Goal: Task Accomplishment & Management: Manage account settings

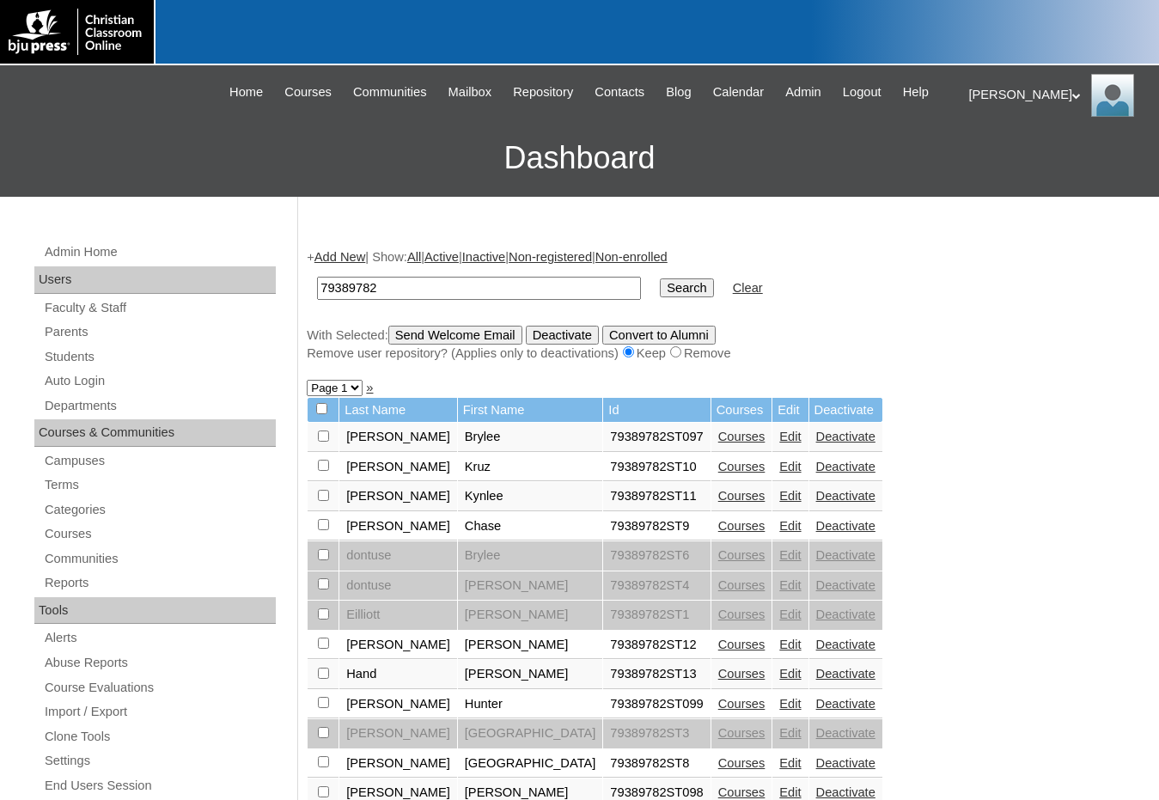
scroll to position [240, 0]
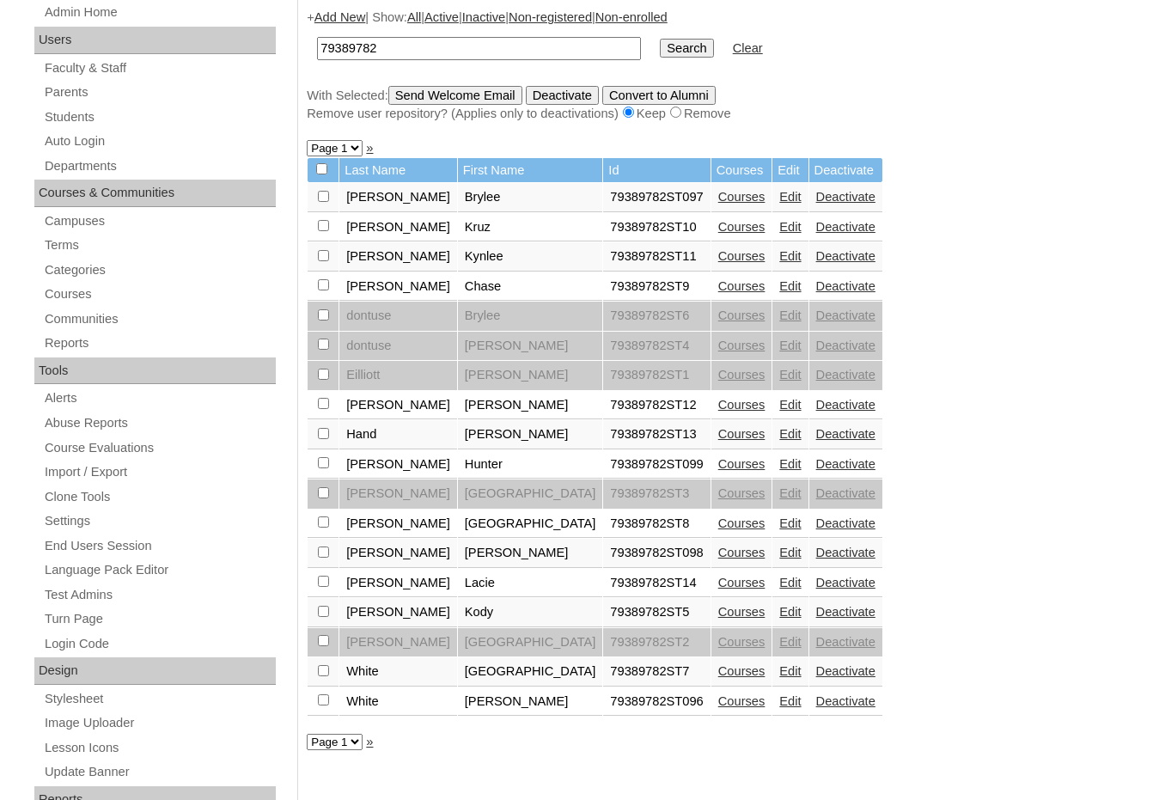
click at [933, 431] on div "+ Add New | Show: All | Active | Inactive | Non-registered | Non-enrolled 79389…" at bounding box center [720, 566] width 844 height 1151
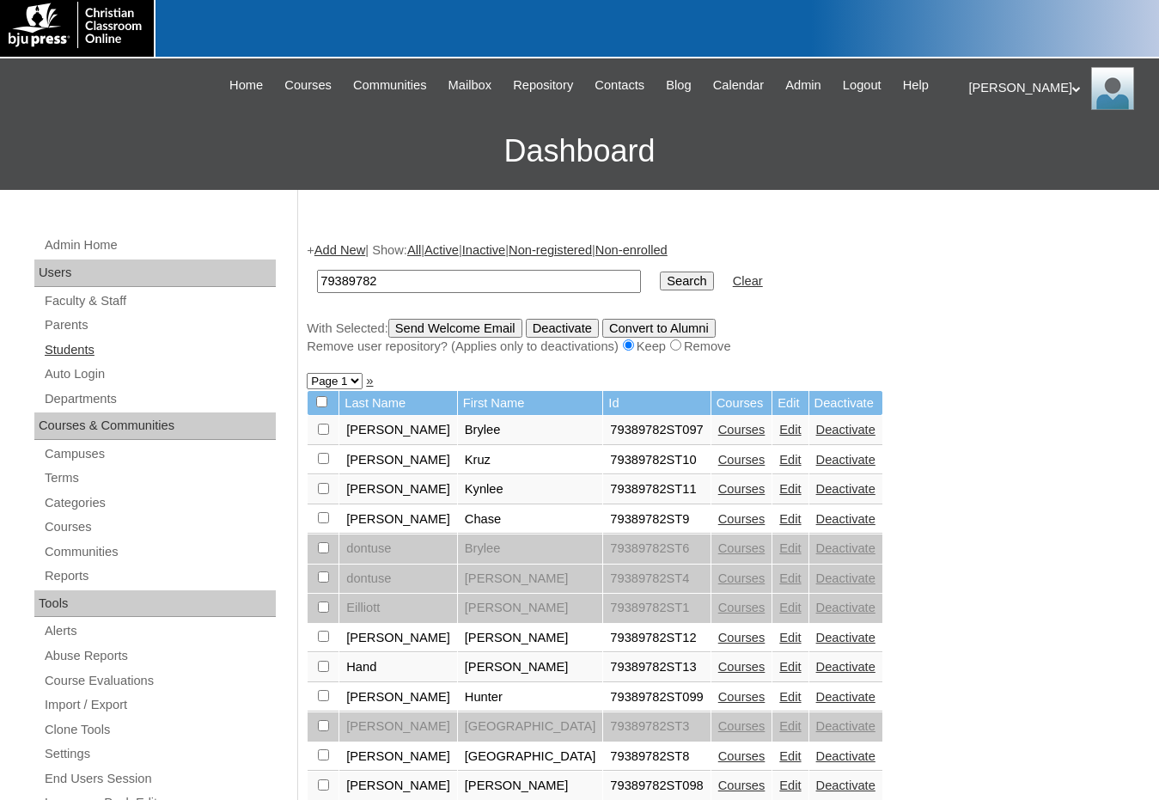
scroll to position [0, 0]
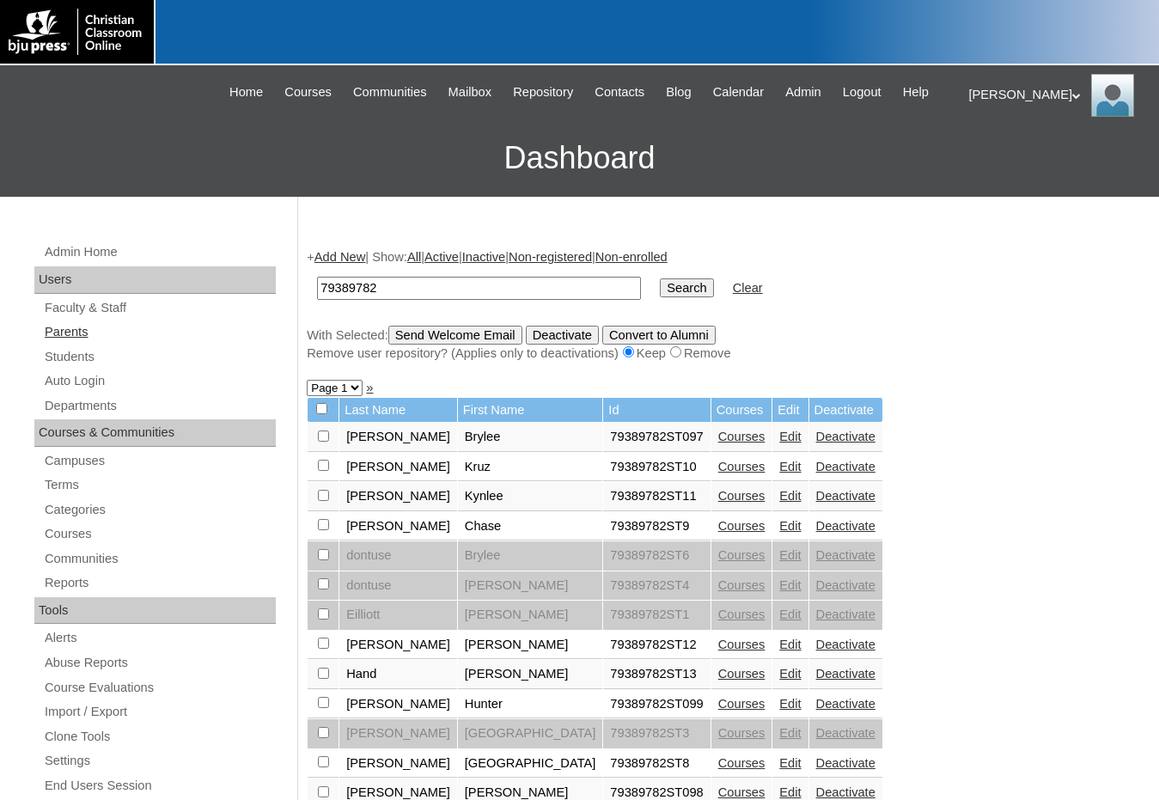
click at [80, 335] on link "Parents" at bounding box center [159, 331] width 233 height 21
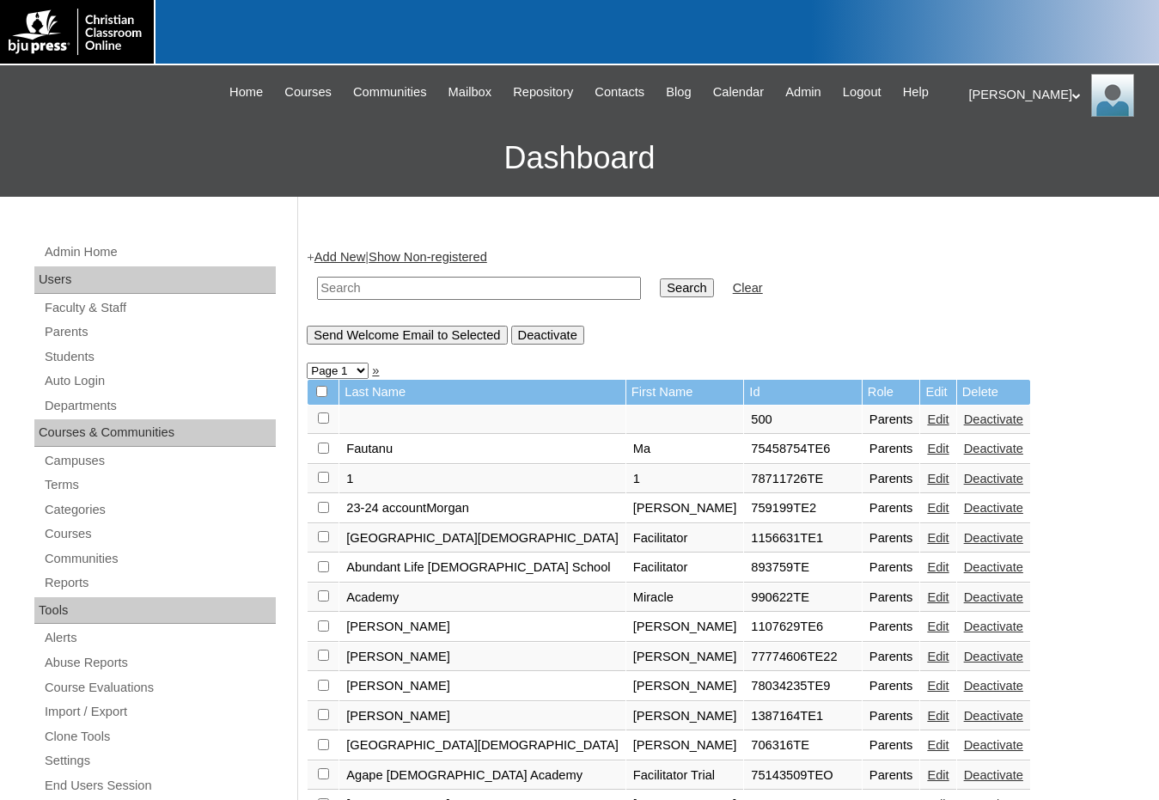
click at [344, 287] on input "text" at bounding box center [479, 288] width 324 height 23
type input "[PERSON_NAME]"
click at [660, 278] on input "Search" at bounding box center [686, 287] width 53 height 19
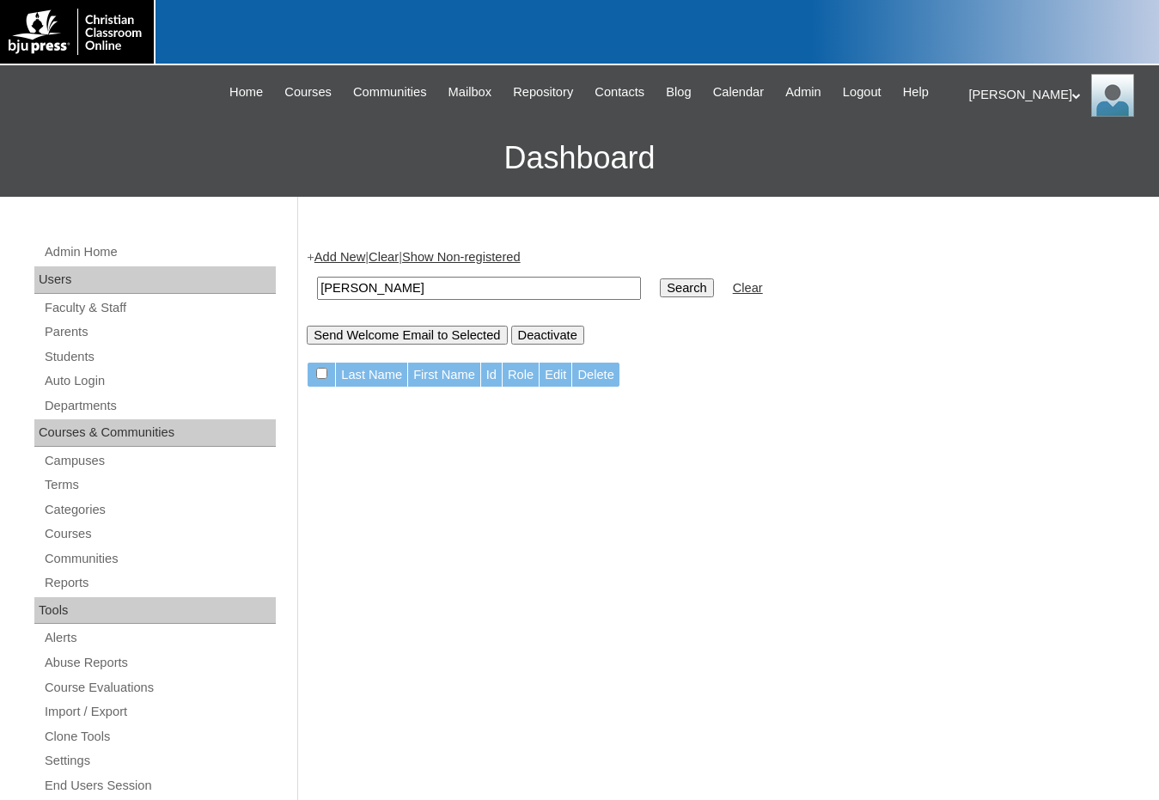
drag, startPoint x: 382, startPoint y: 285, endPoint x: 283, endPoint y: 275, distance: 100.2
click at [283, 275] on div "Admin Home Users Faculty & Staff Parents Students Auto Login Departments Course…" at bounding box center [579, 789] width 1159 height 1185
type input "white"
click at [660, 278] on input "Search" at bounding box center [686, 287] width 53 height 19
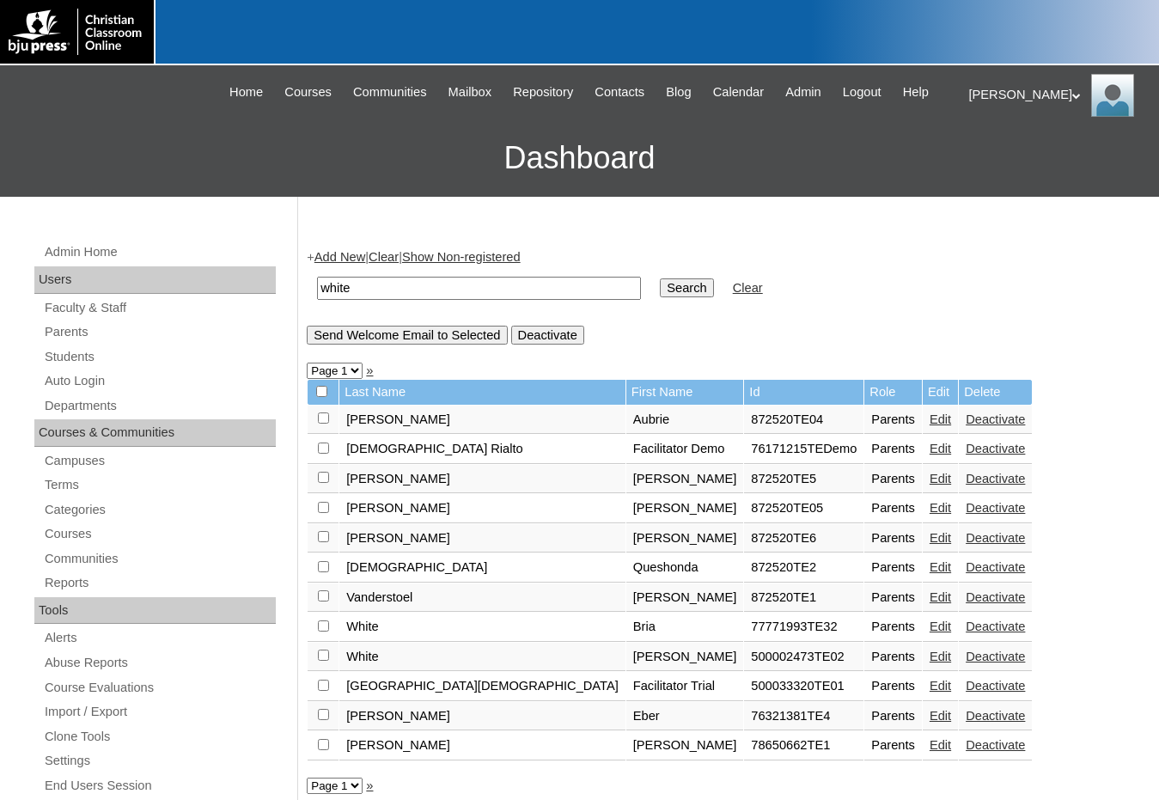
click at [363, 300] on td "white" at bounding box center [478, 288] width 341 height 40
drag, startPoint x: 370, startPoint y: 291, endPoint x: 300, endPoint y: 288, distance: 70.5
click at [300, 288] on div "+ Add New | Clear | Show Non-registered white Search Clear Send Welcome Email t…" at bounding box center [720, 806] width 844 height 1151
type input "dmgacademy"
click at [660, 278] on input "Search" at bounding box center [686, 287] width 53 height 19
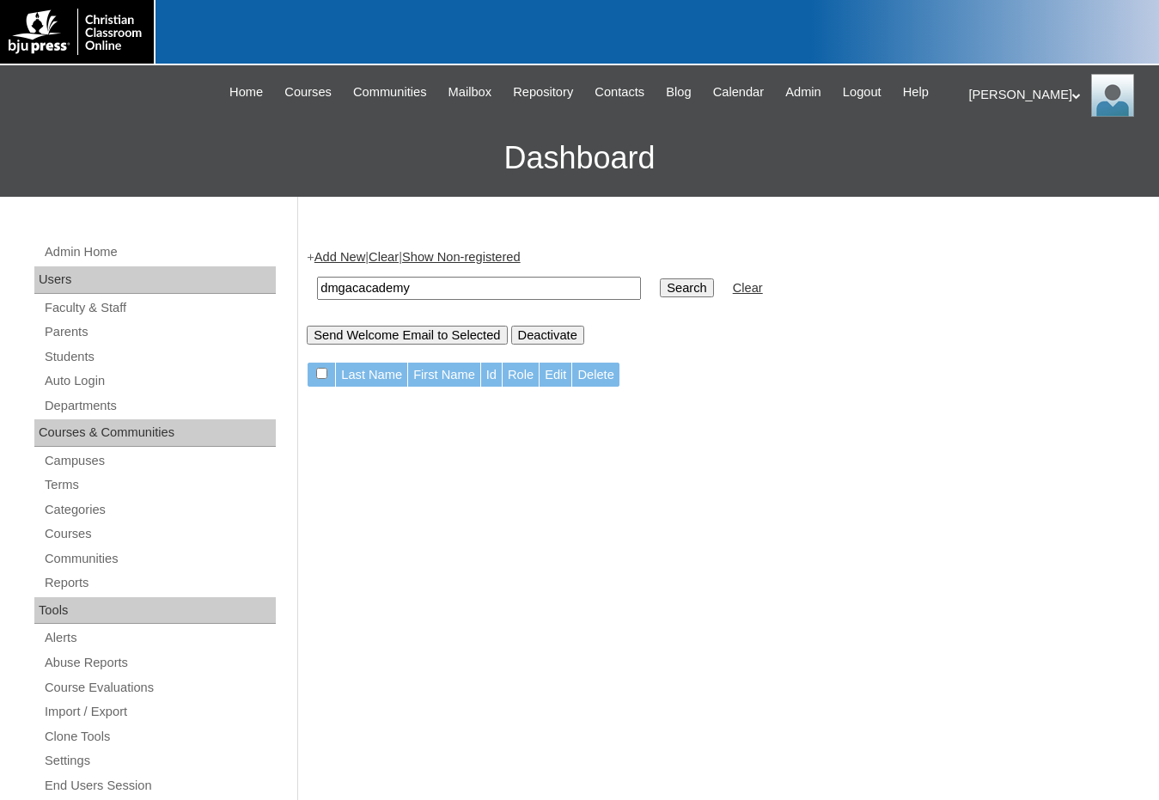
type input "dmgacacademy"
click at [660, 278] on input "Search" at bounding box center [686, 287] width 53 height 19
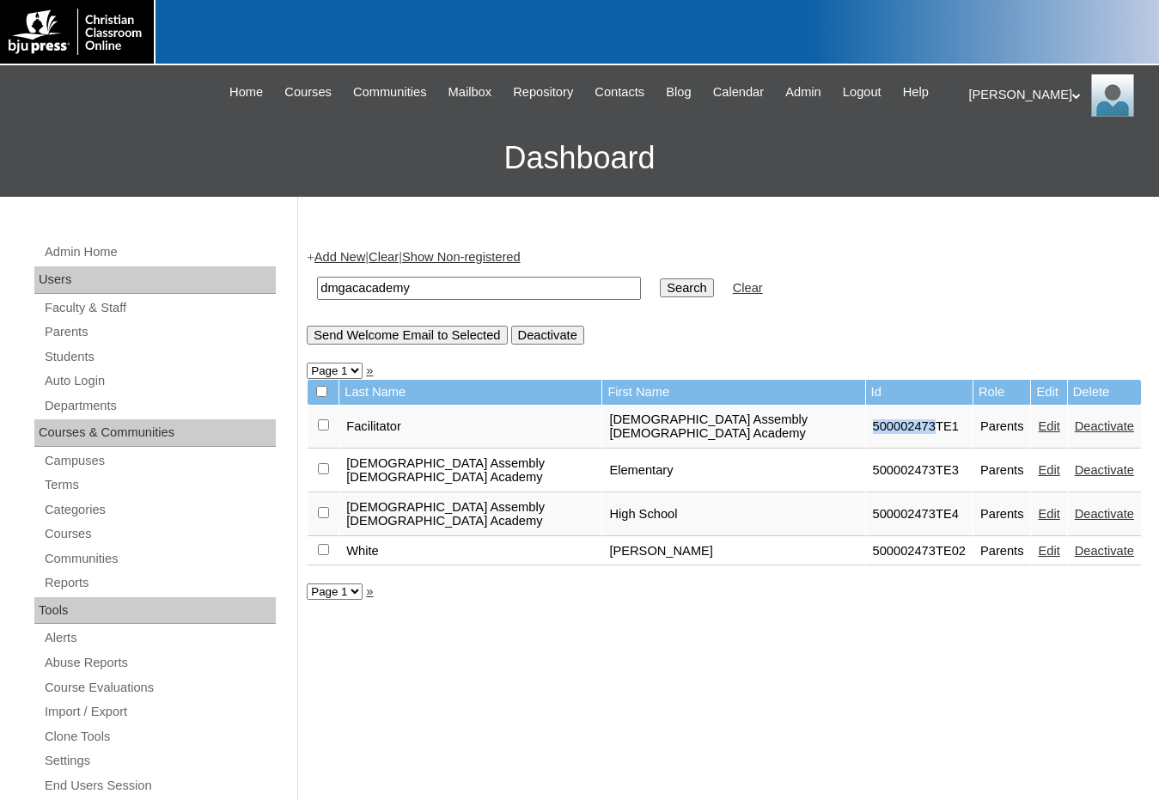
drag, startPoint x: 786, startPoint y: 425, endPoint x: 853, endPoint y: 425, distance: 67.0
click at [866, 425] on td "500002473TE1" at bounding box center [919, 427] width 107 height 43
copy td "500002473"
click at [113, 354] on link "Students" at bounding box center [159, 356] width 233 height 21
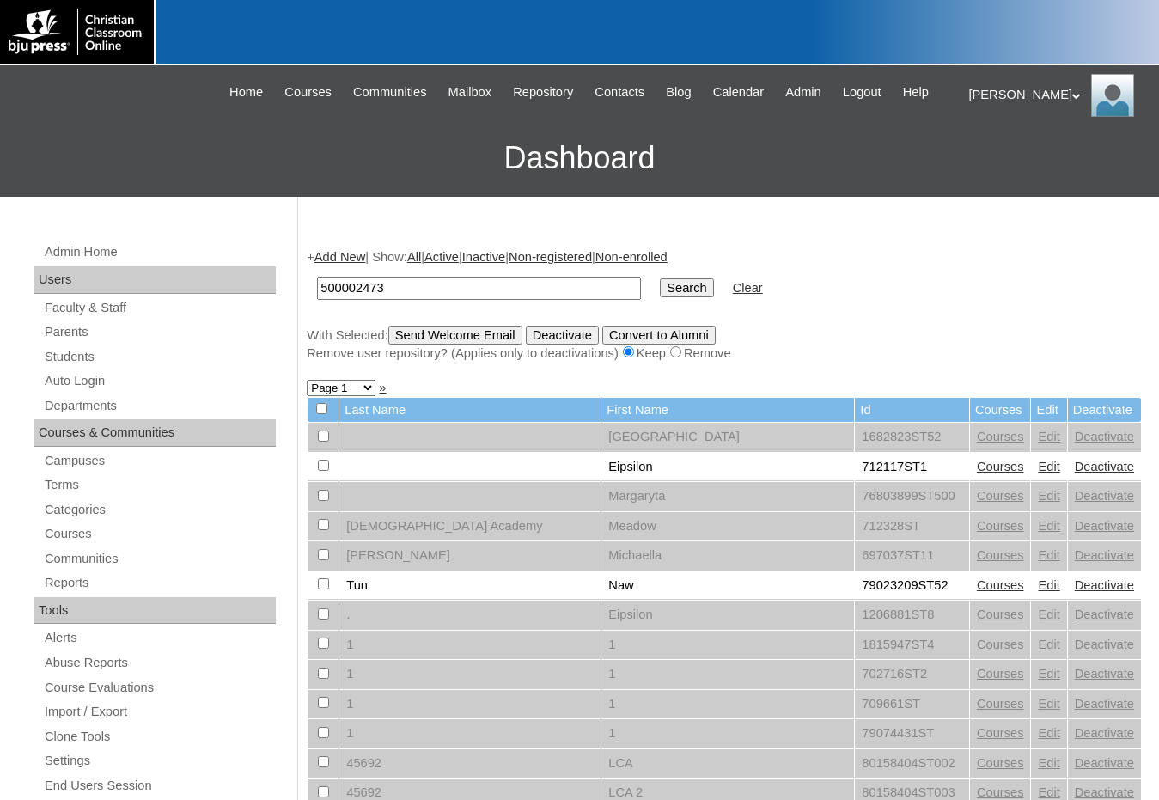
type input "500002473"
click at [660, 282] on input "Search" at bounding box center [686, 287] width 53 height 19
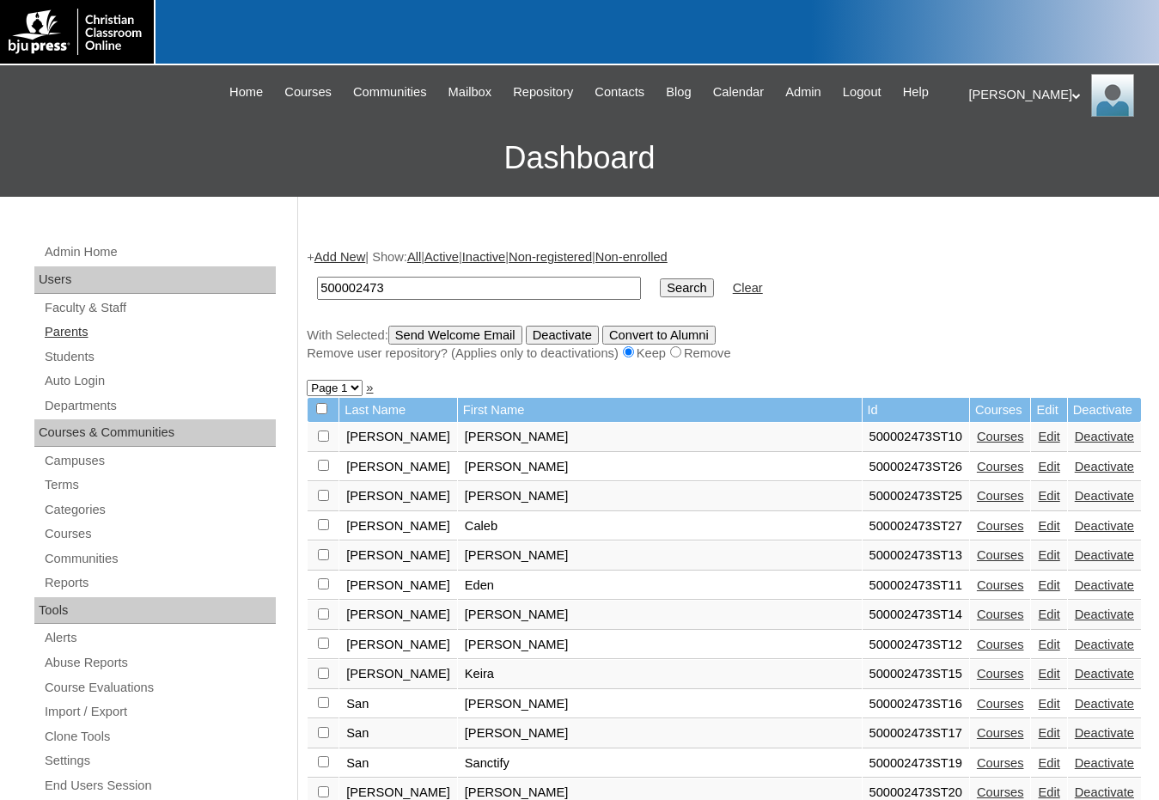
click at [106, 322] on link "Parents" at bounding box center [159, 331] width 233 height 21
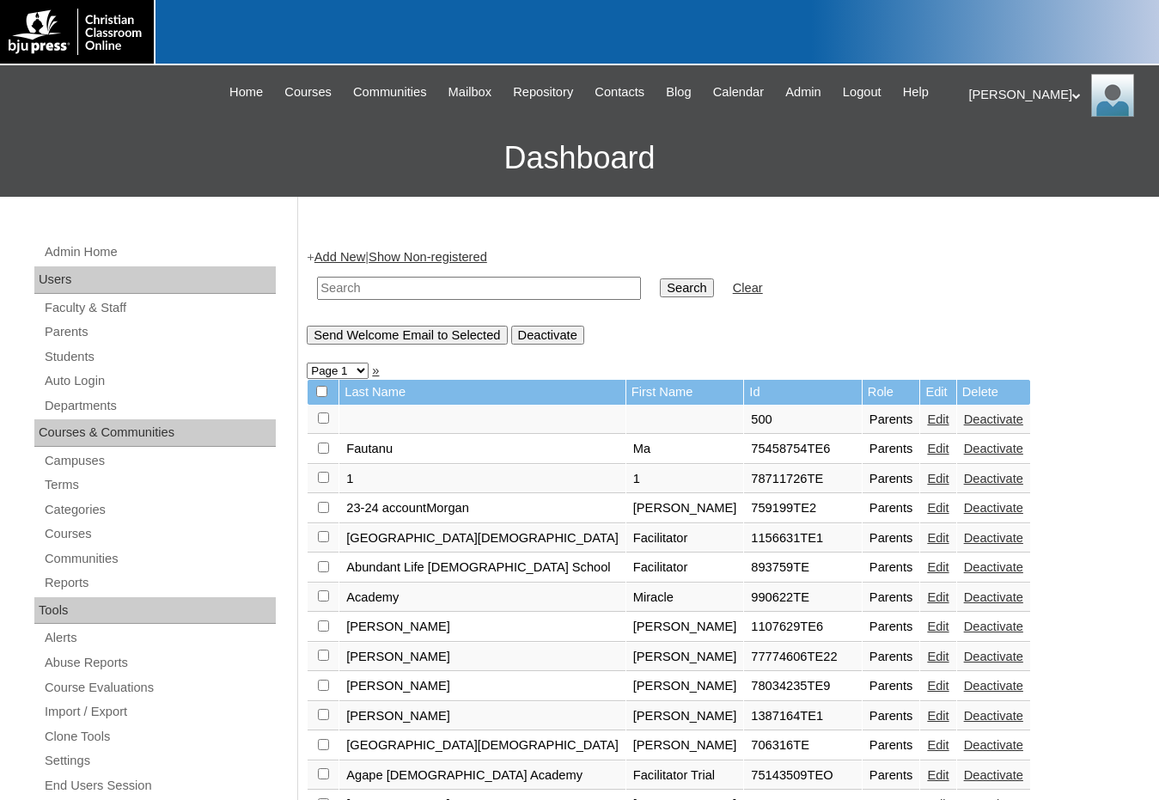
click at [535, 284] on input "text" at bounding box center [479, 288] width 324 height 23
paste input "500002473"
type input "500002473"
click at [660, 283] on input "Search" at bounding box center [686, 287] width 53 height 19
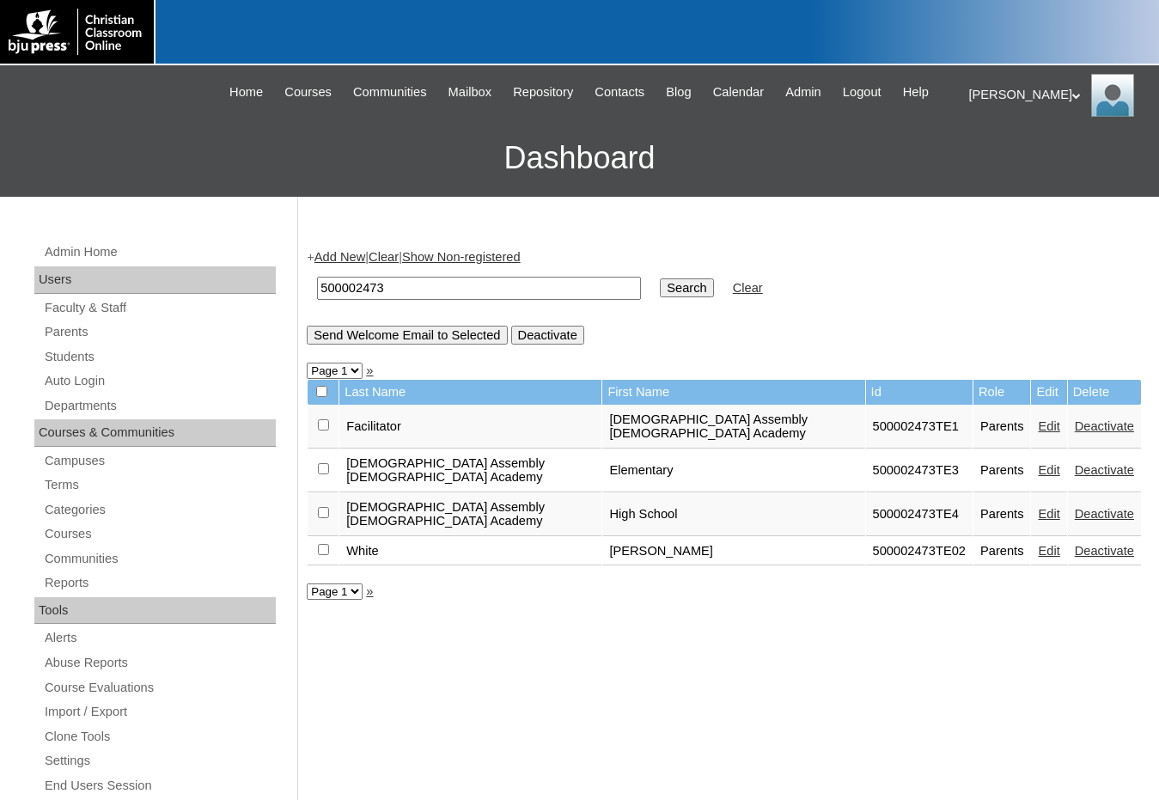
click at [1038, 544] on link "Edit" at bounding box center [1048, 551] width 21 height 14
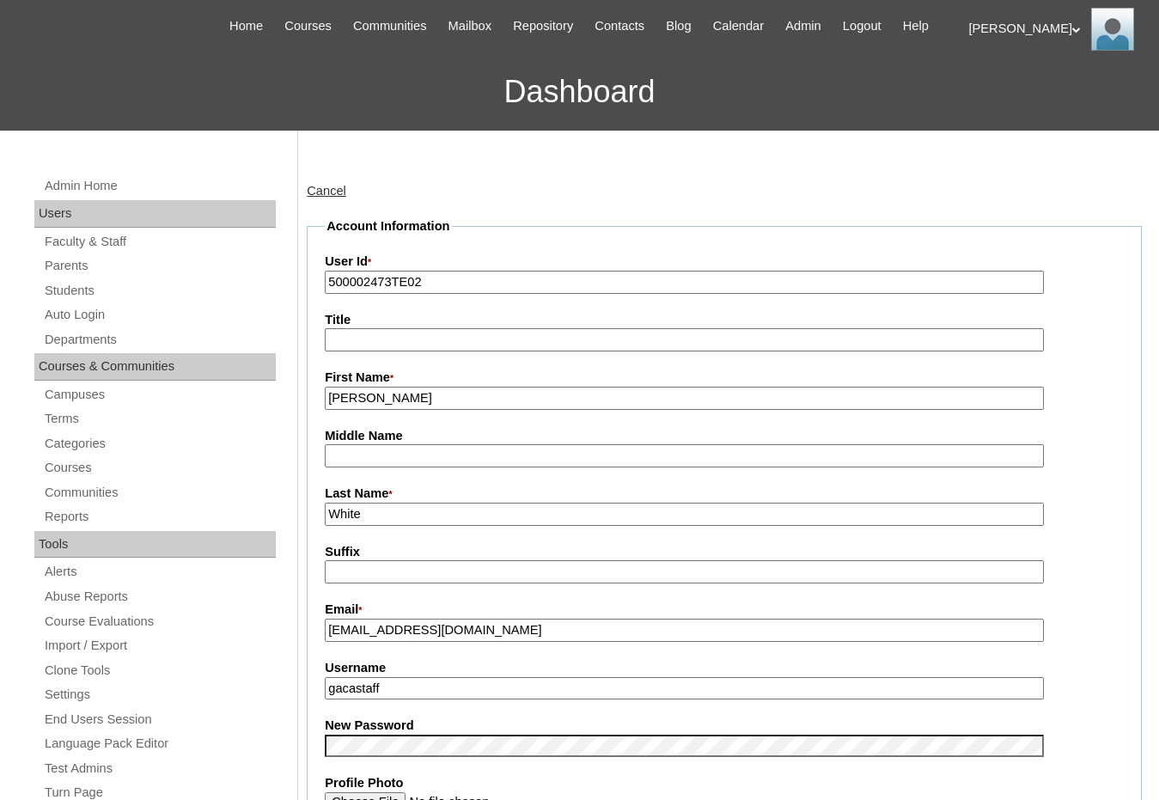
scroll to position [86, 0]
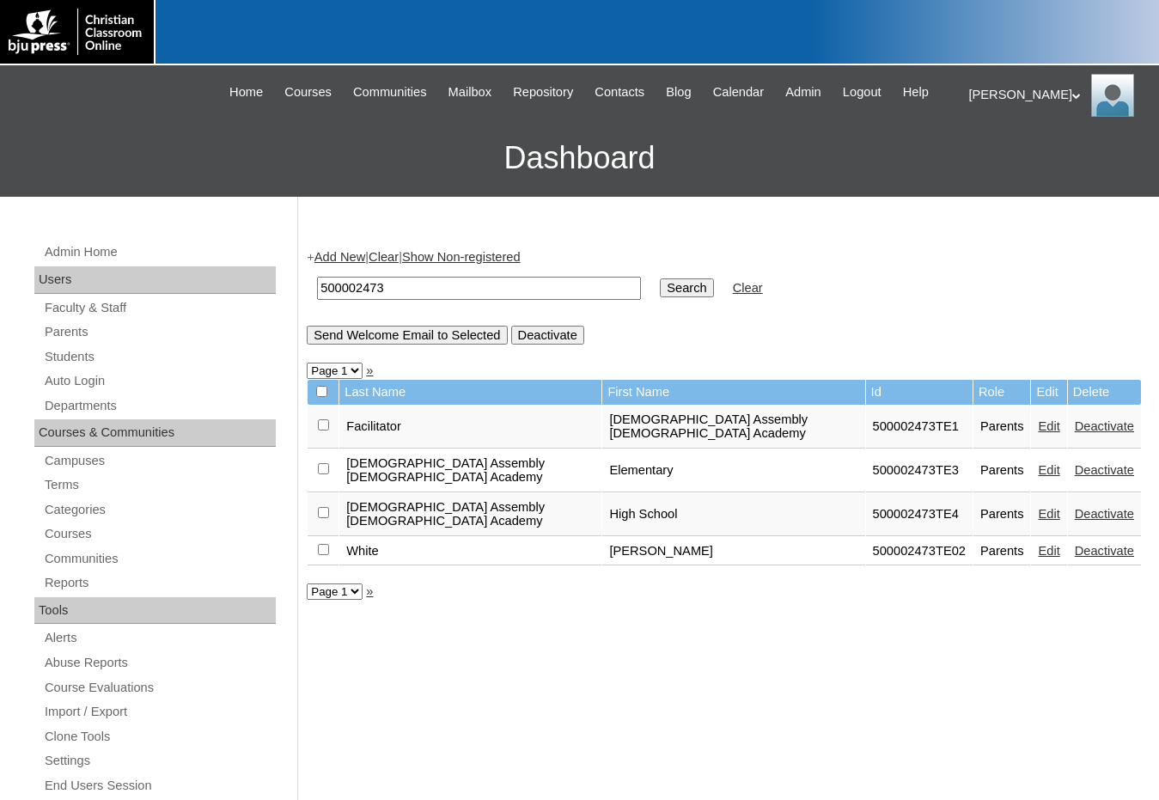
click at [1031, 493] on td "Edit" at bounding box center [1048, 514] width 35 height 43
click at [1038, 507] on link "Edit" at bounding box center [1048, 514] width 21 height 14
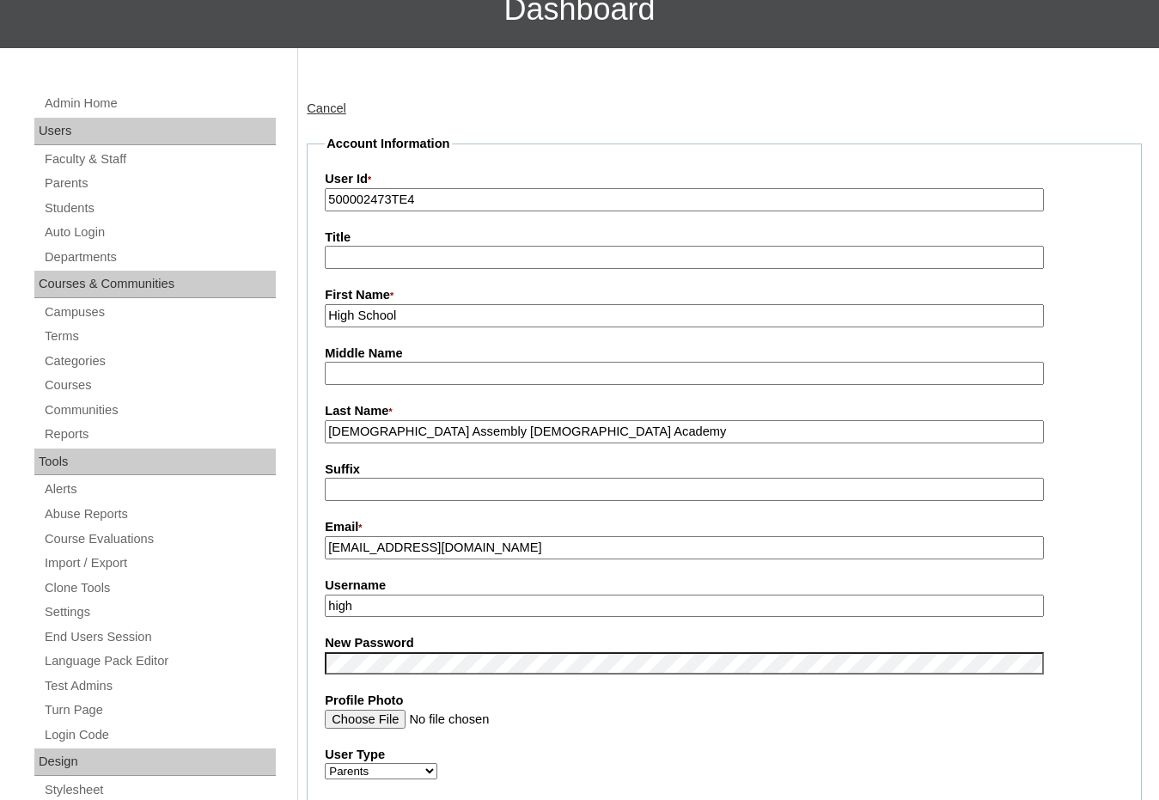
scroll to position [172, 0]
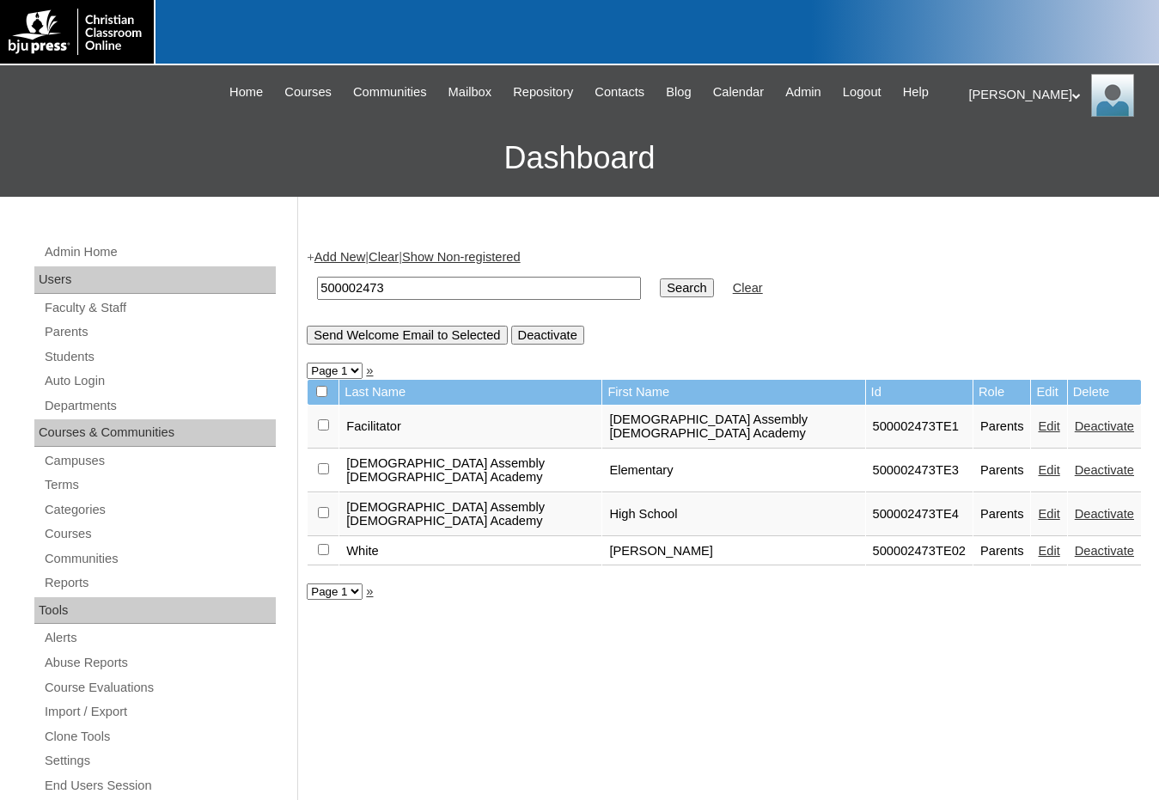
click at [1038, 463] on link "Edit" at bounding box center [1048, 470] width 21 height 14
click at [1038, 420] on link "Edit" at bounding box center [1048, 426] width 21 height 14
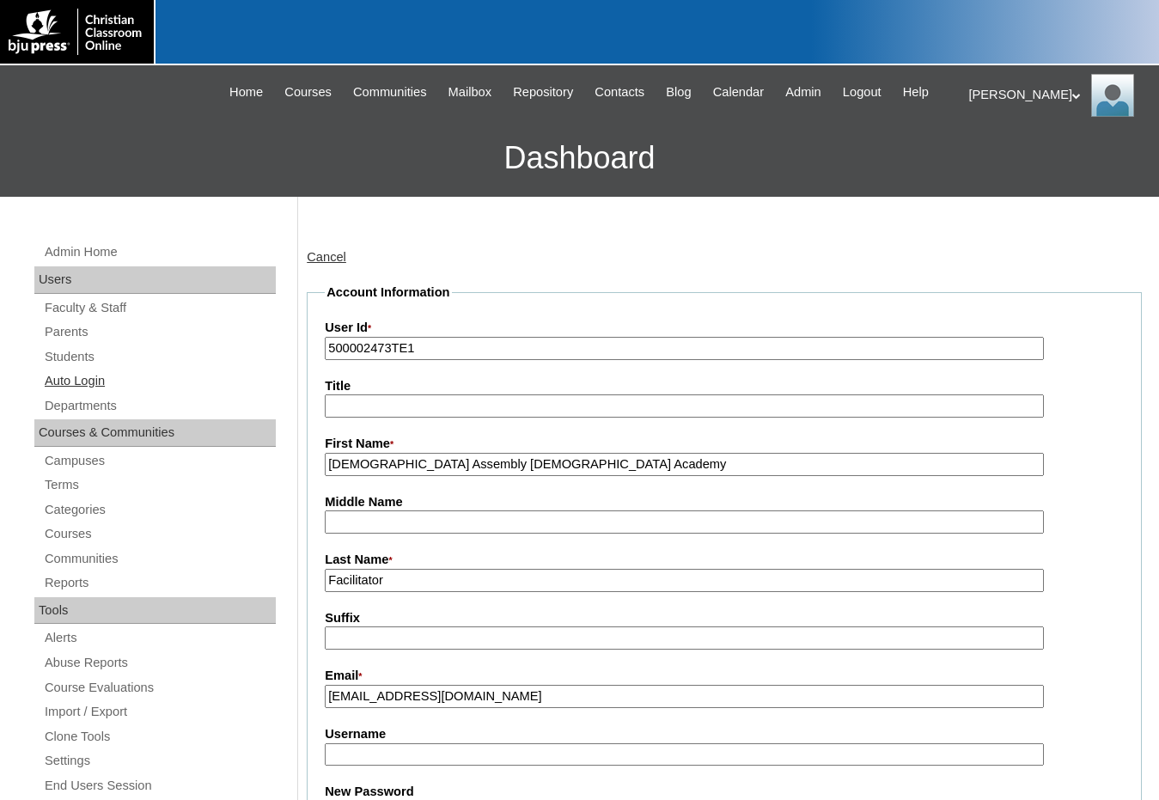
click at [66, 380] on link "Auto Login" at bounding box center [159, 380] width 233 height 21
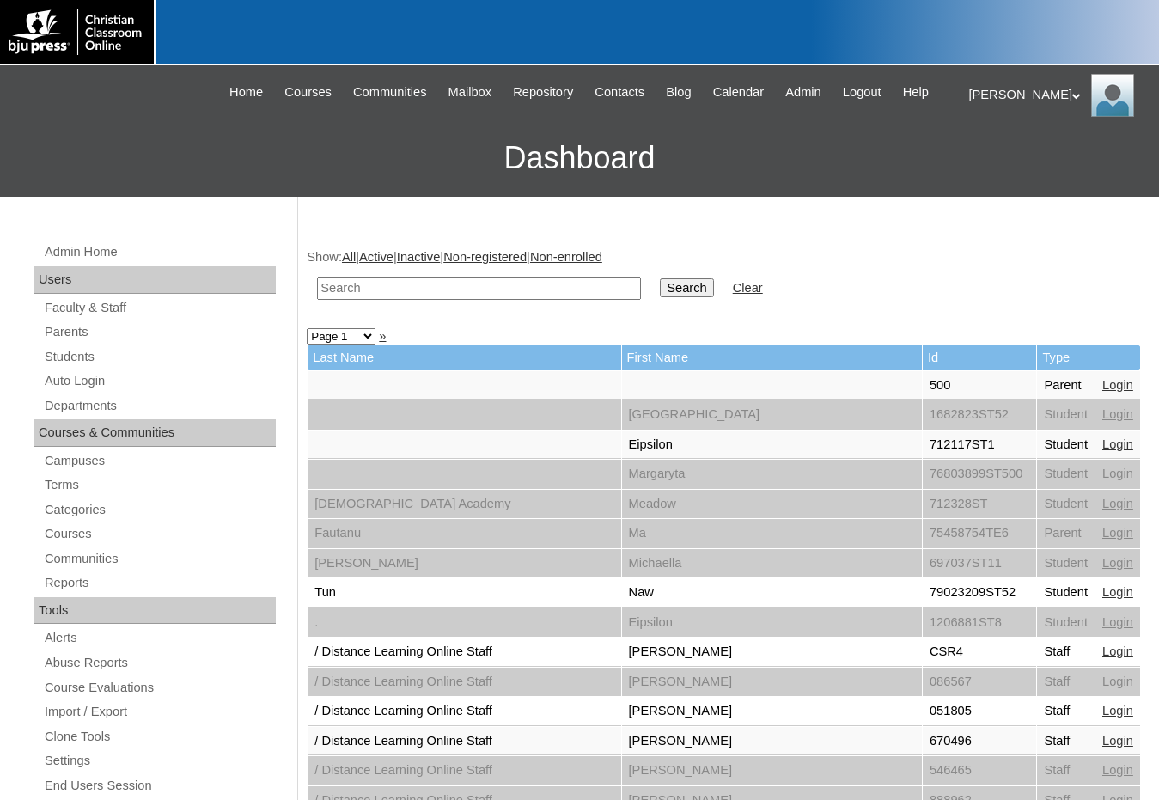
click at [591, 283] on input "text" at bounding box center [479, 288] width 324 height 23
paste input "500002473"
type input "500002473"
click at [660, 284] on input "Search" at bounding box center [686, 287] width 53 height 19
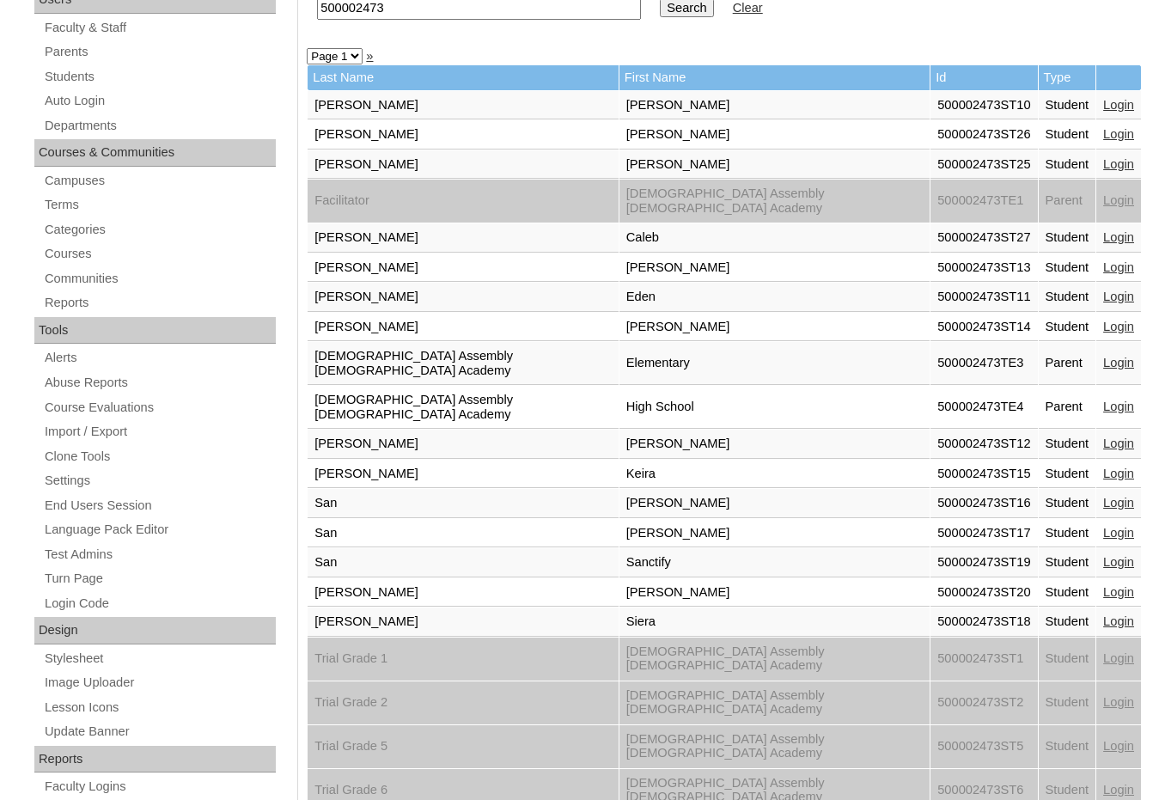
scroll to position [344, 0]
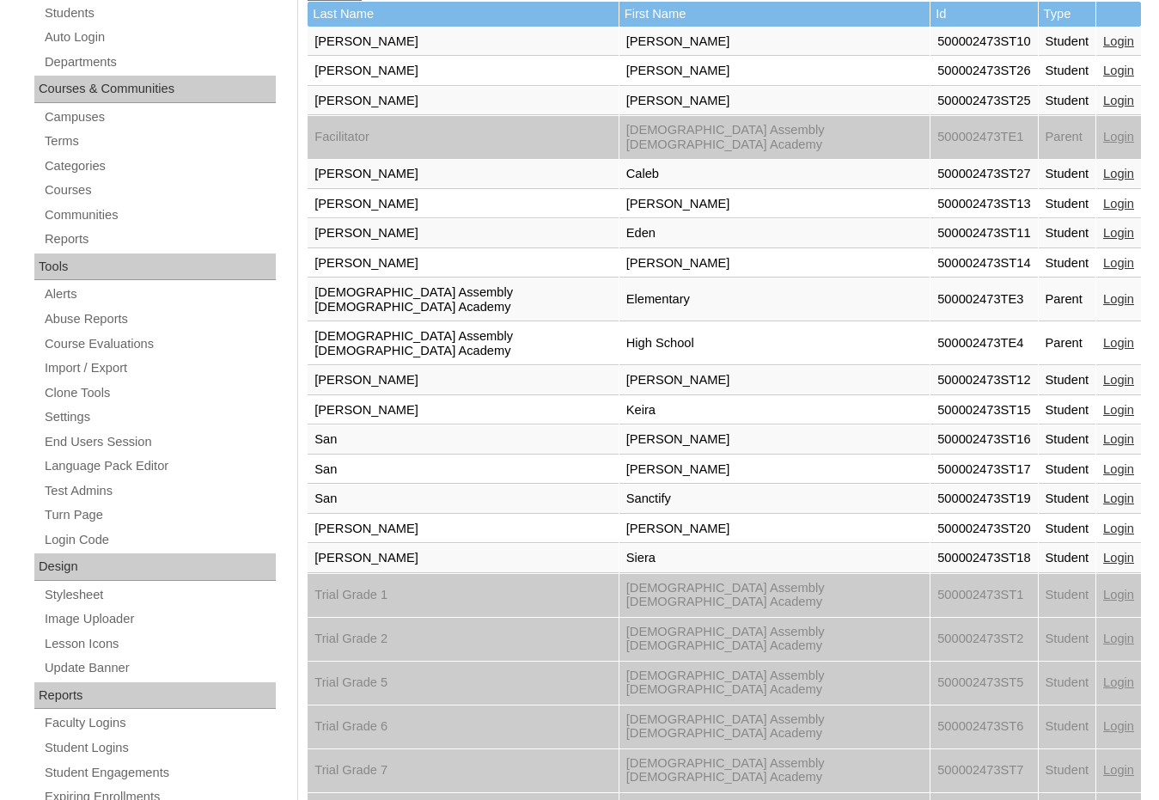
click at [1103, 336] on link "Login" at bounding box center [1118, 343] width 31 height 14
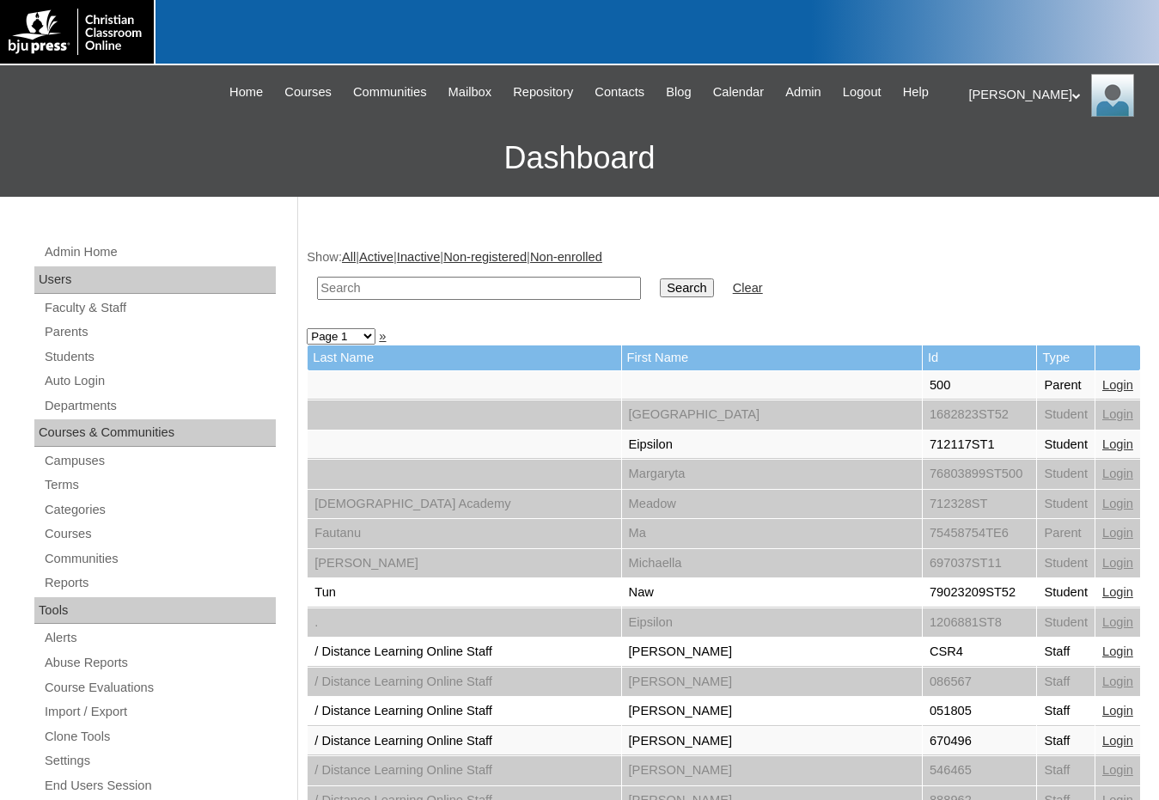
click at [131, 348] on link "Students" at bounding box center [159, 356] width 233 height 21
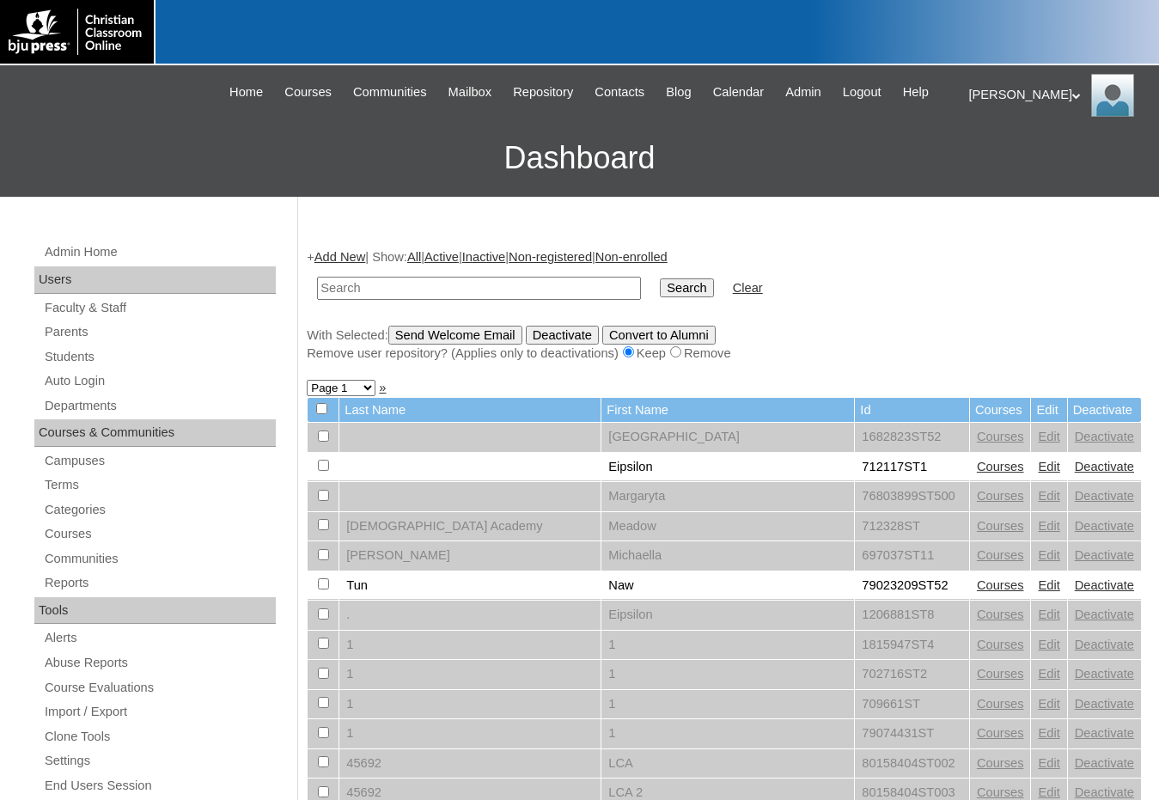
drag, startPoint x: 0, startPoint y: 0, endPoint x: 348, endPoint y: 293, distance: 454.9
click at [359, 290] on input "text" at bounding box center [479, 288] width 324 height 23
type input "709059"
click at [660, 278] on input "Search" at bounding box center [686, 287] width 53 height 19
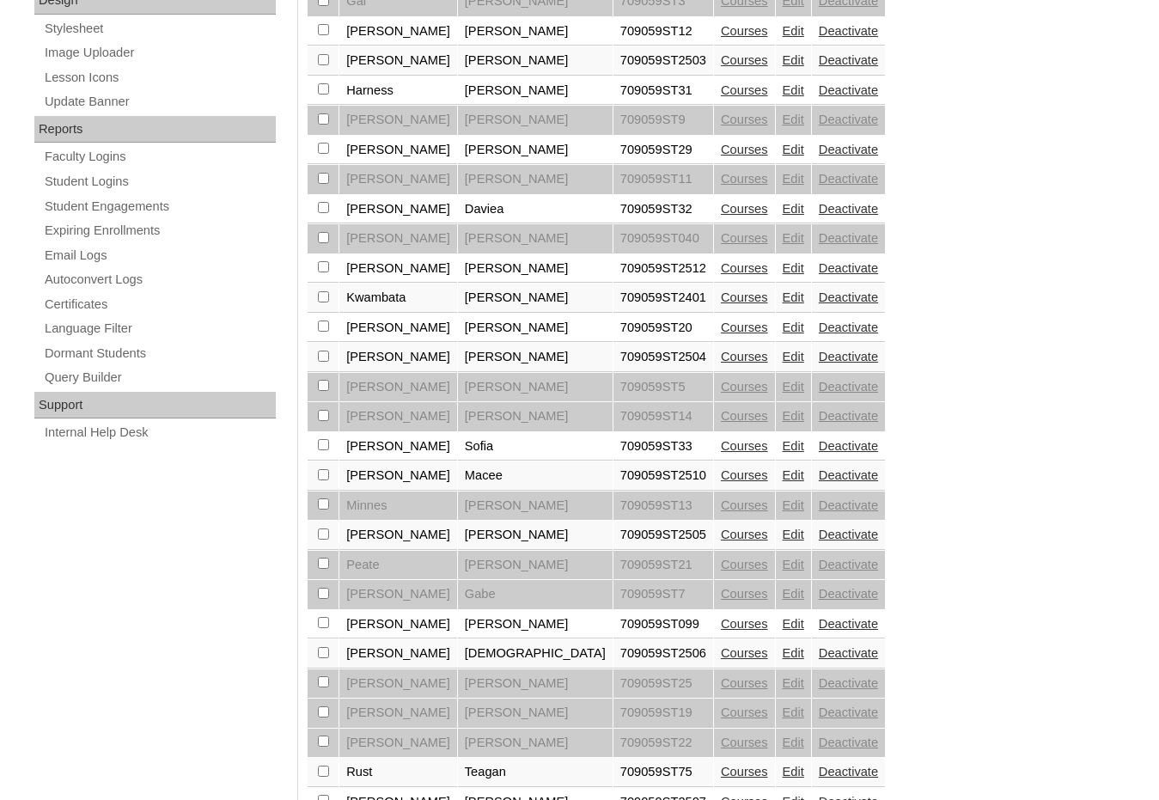
scroll to position [945, 0]
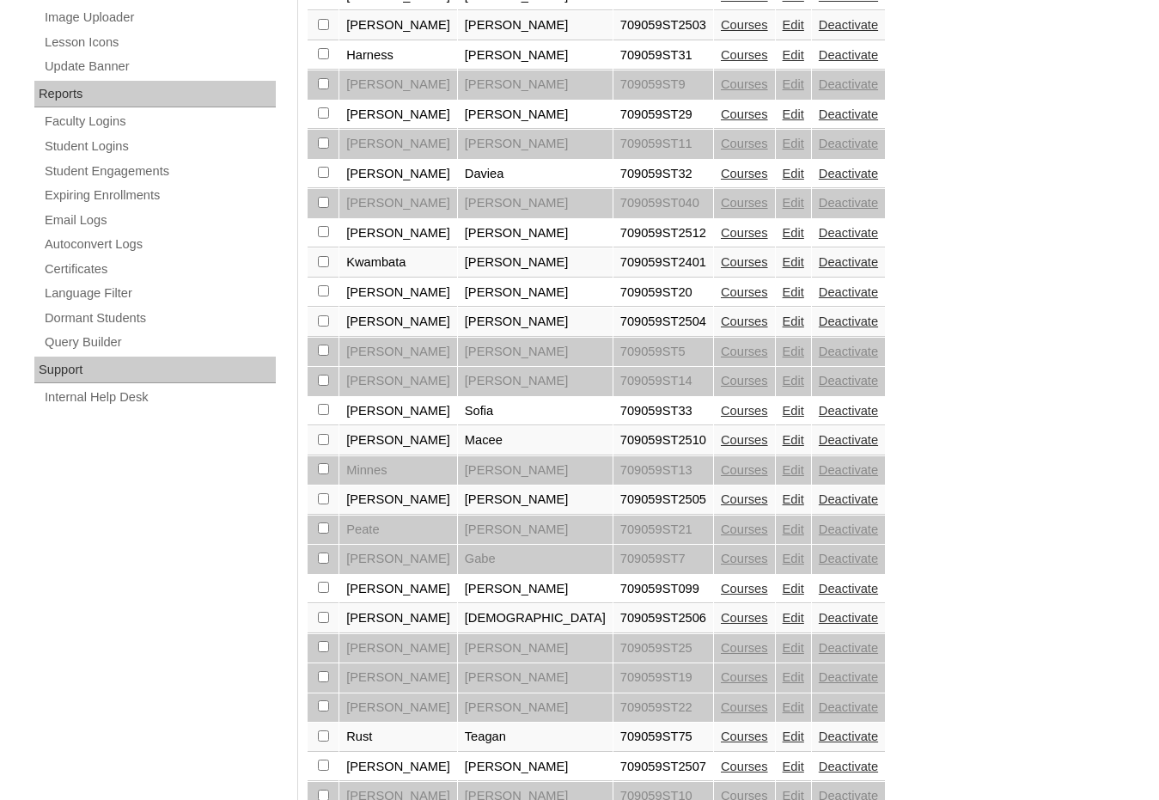
click at [783, 323] on link "Edit" at bounding box center [793, 321] width 21 height 14
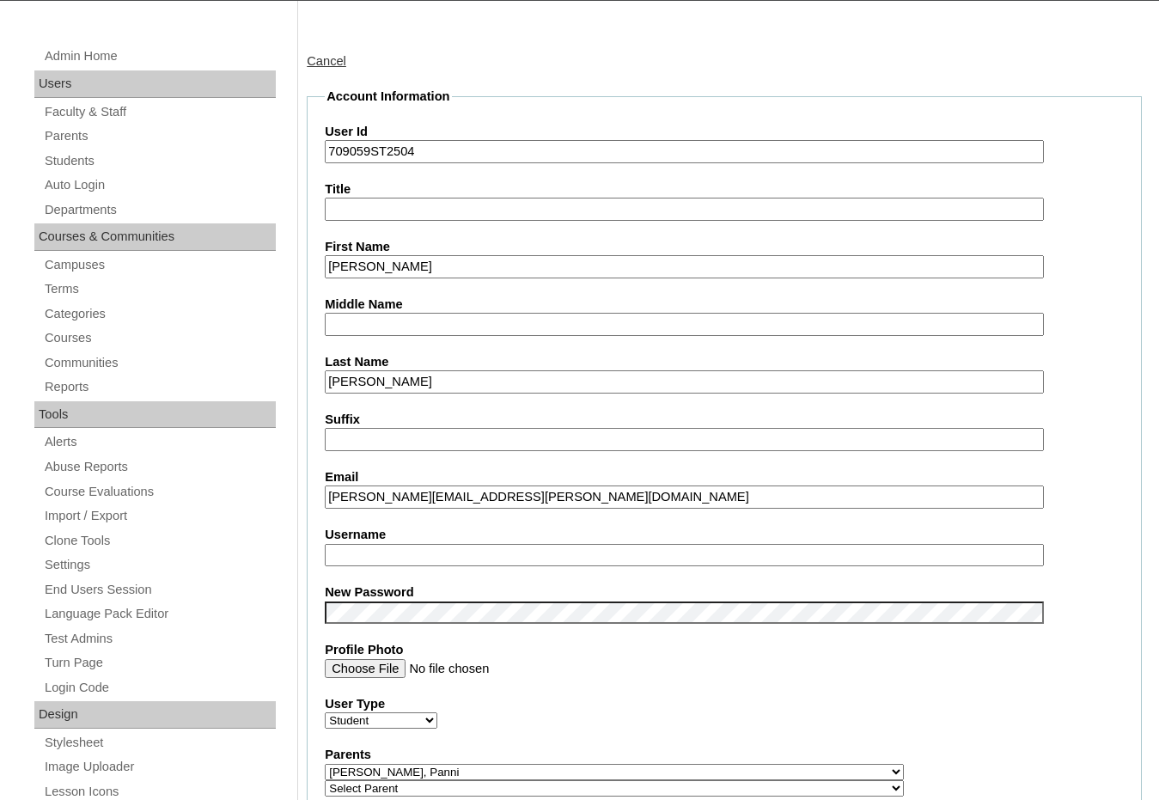
scroll to position [258, 0]
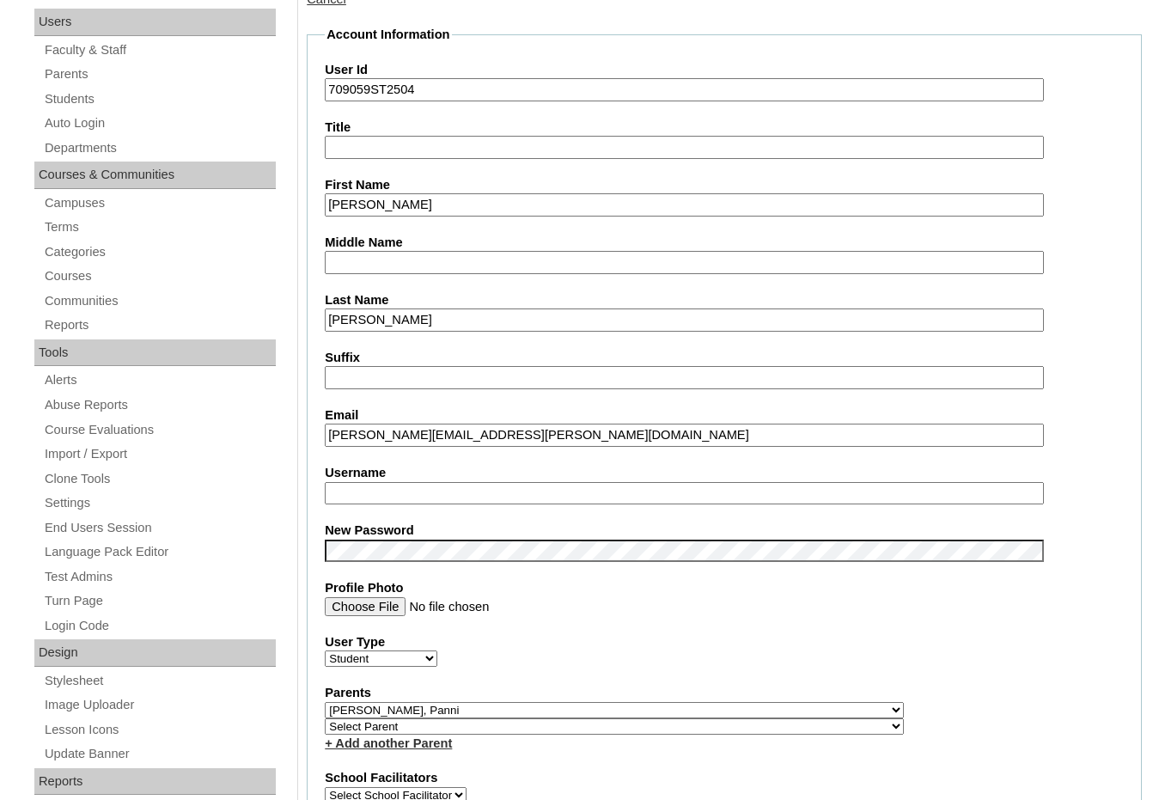
drag, startPoint x: 411, startPoint y: 436, endPoint x: 320, endPoint y: 434, distance: 91.1
click at [320, 434] on fieldset "Account Information User Id 709059ST2504 Title First Name Nathan Middle Name La…" at bounding box center [724, 722] width 835 height 1393
click at [365, 483] on input "Username" at bounding box center [684, 493] width 719 height 23
paste input "nathan.macias"
type input "nathan.macias"
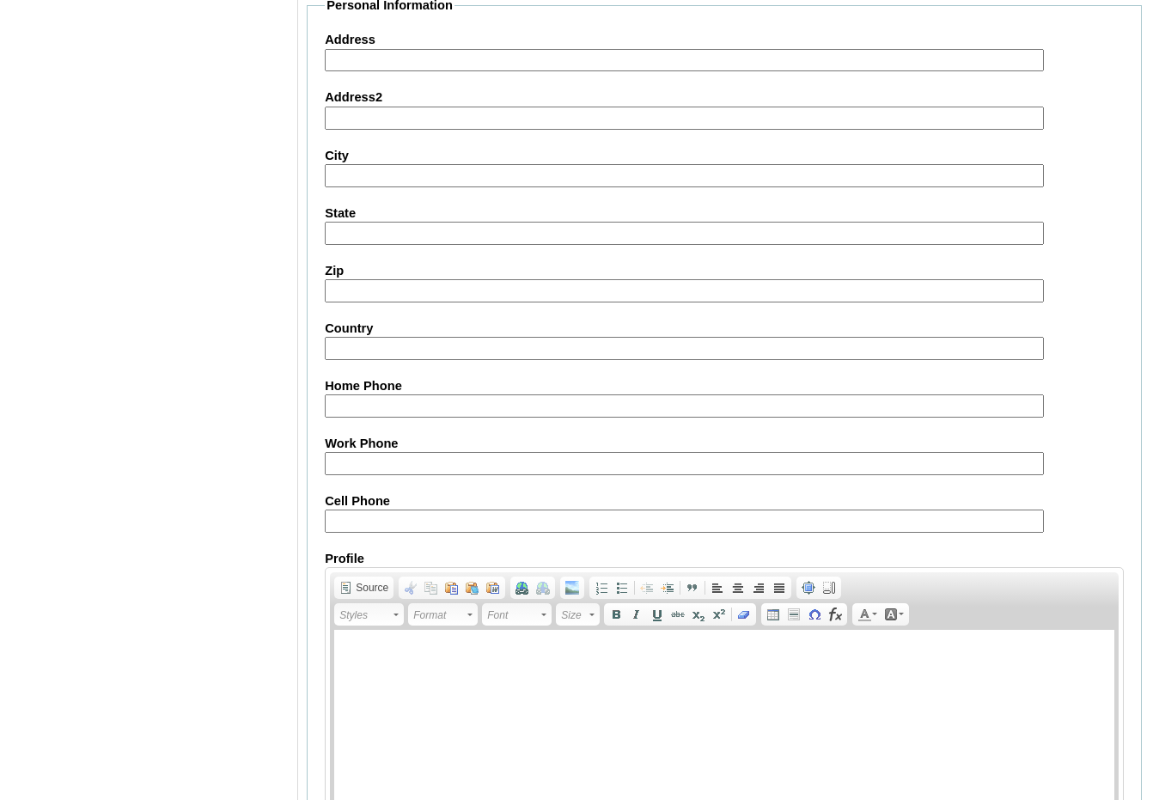
scroll to position [1818, 0]
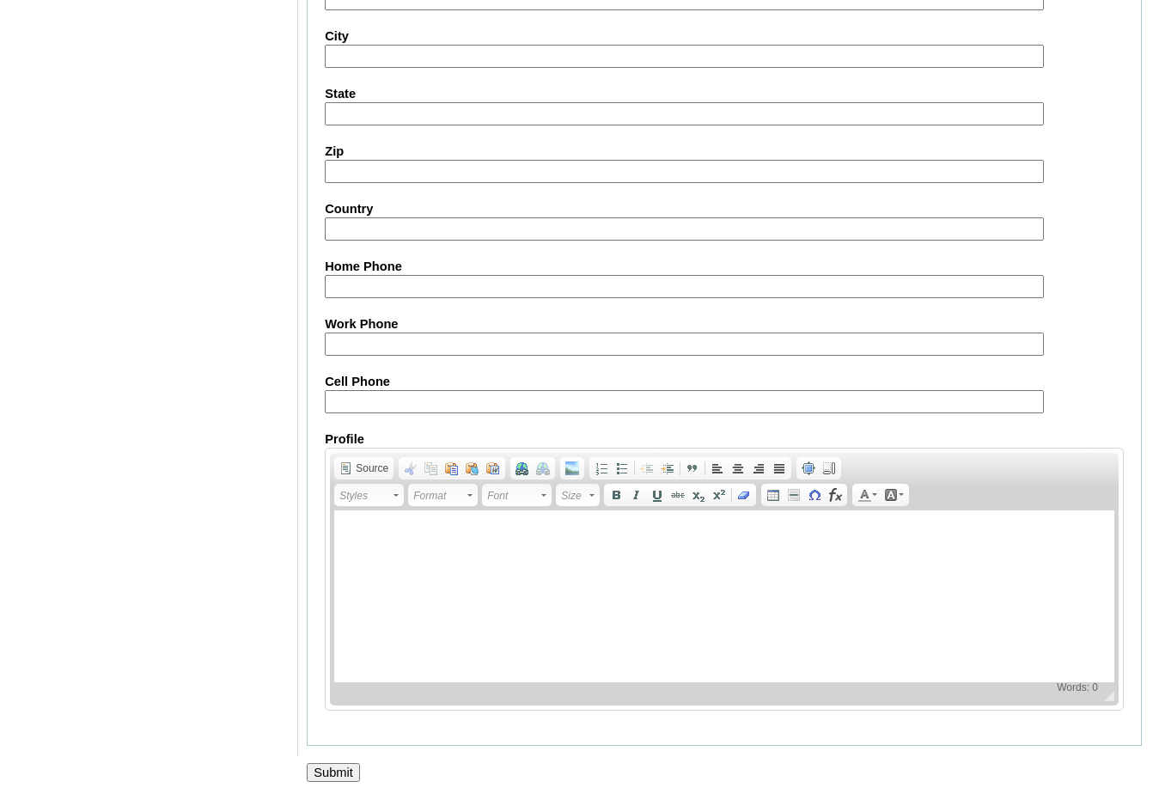
click at [321, 771] on input "Submit" at bounding box center [333, 772] width 53 height 19
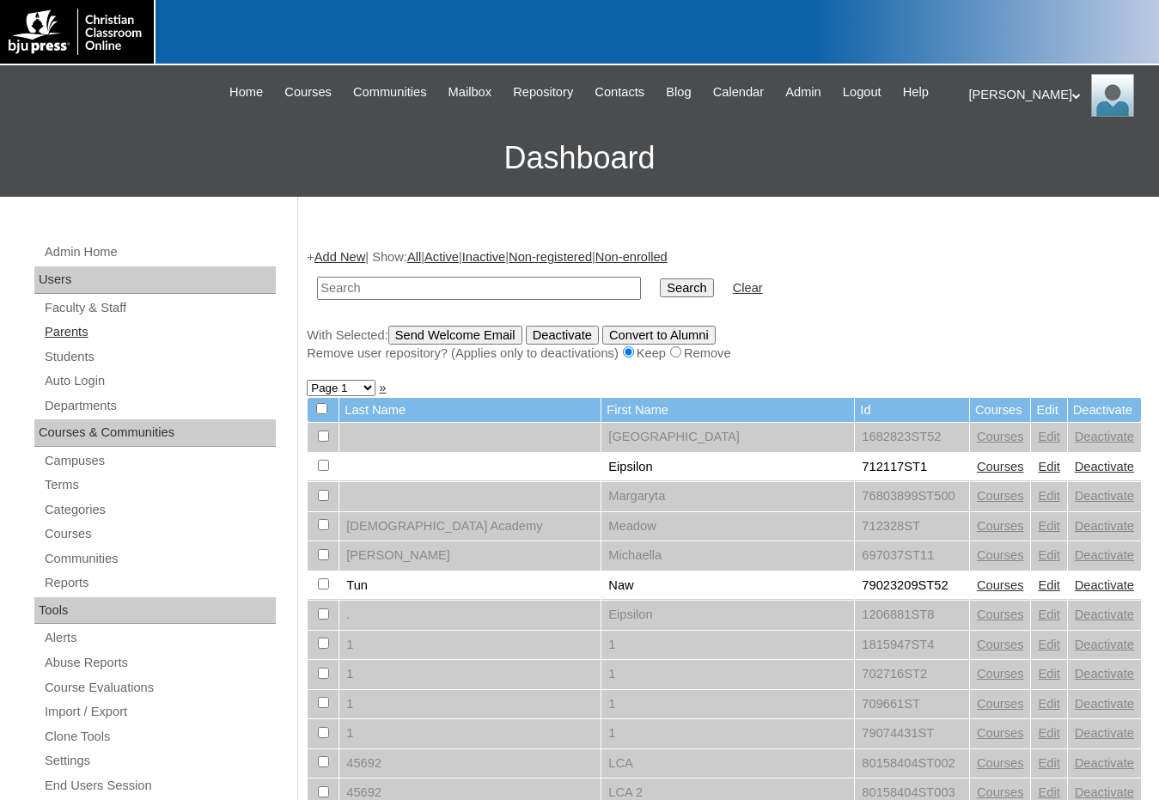
click at [64, 338] on link "Parents" at bounding box center [159, 331] width 233 height 21
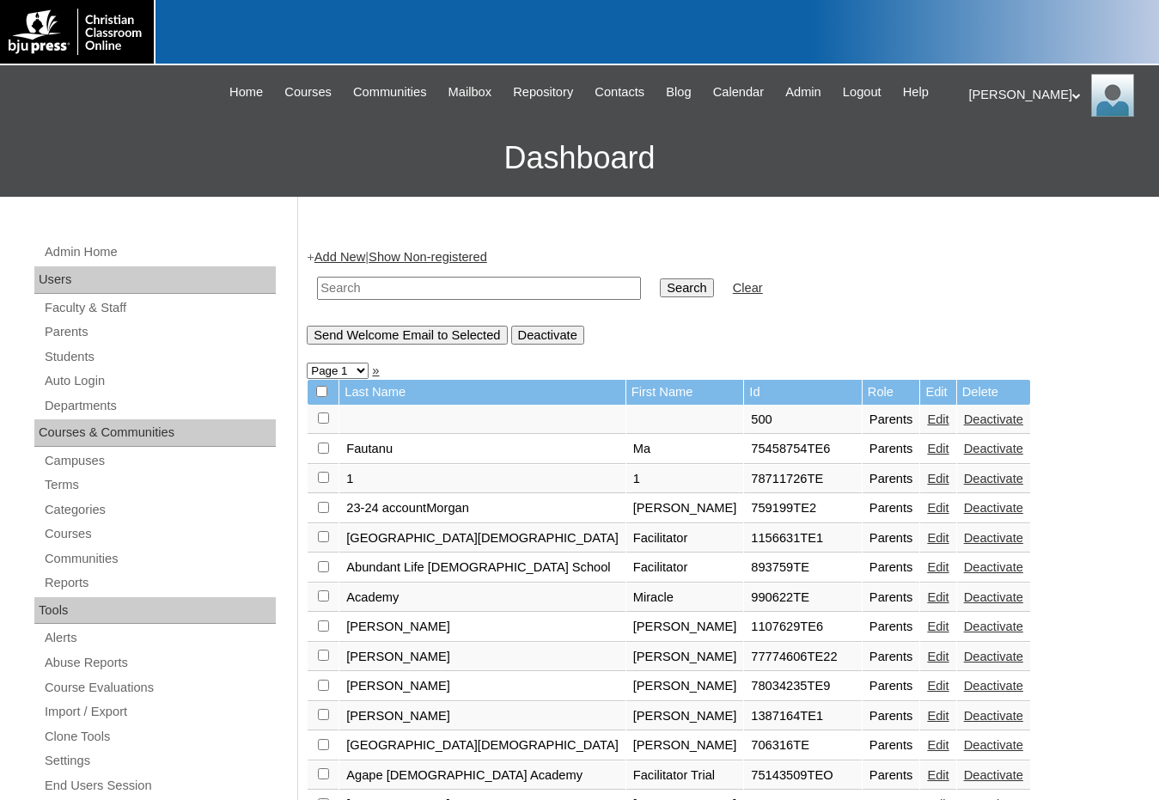
click at [348, 293] on input "text" at bounding box center [479, 288] width 324 height 23
type input "keen"
click at [660, 278] on input "Search" at bounding box center [686, 287] width 53 height 19
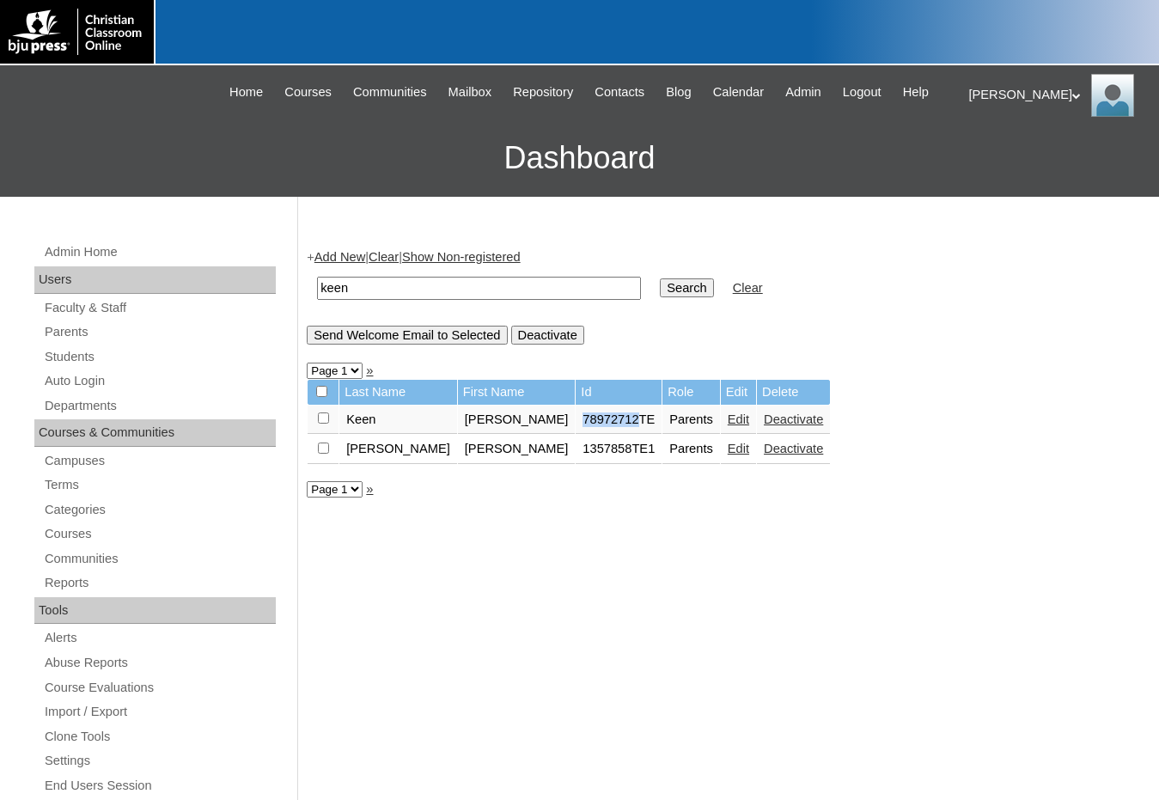
drag, startPoint x: 493, startPoint y: 418, endPoint x: 545, endPoint y: 421, distance: 51.7
click at [576, 421] on td "78972712TE" at bounding box center [619, 420] width 86 height 29
copy td "78972712"
click at [70, 358] on link "Students" at bounding box center [159, 356] width 233 height 21
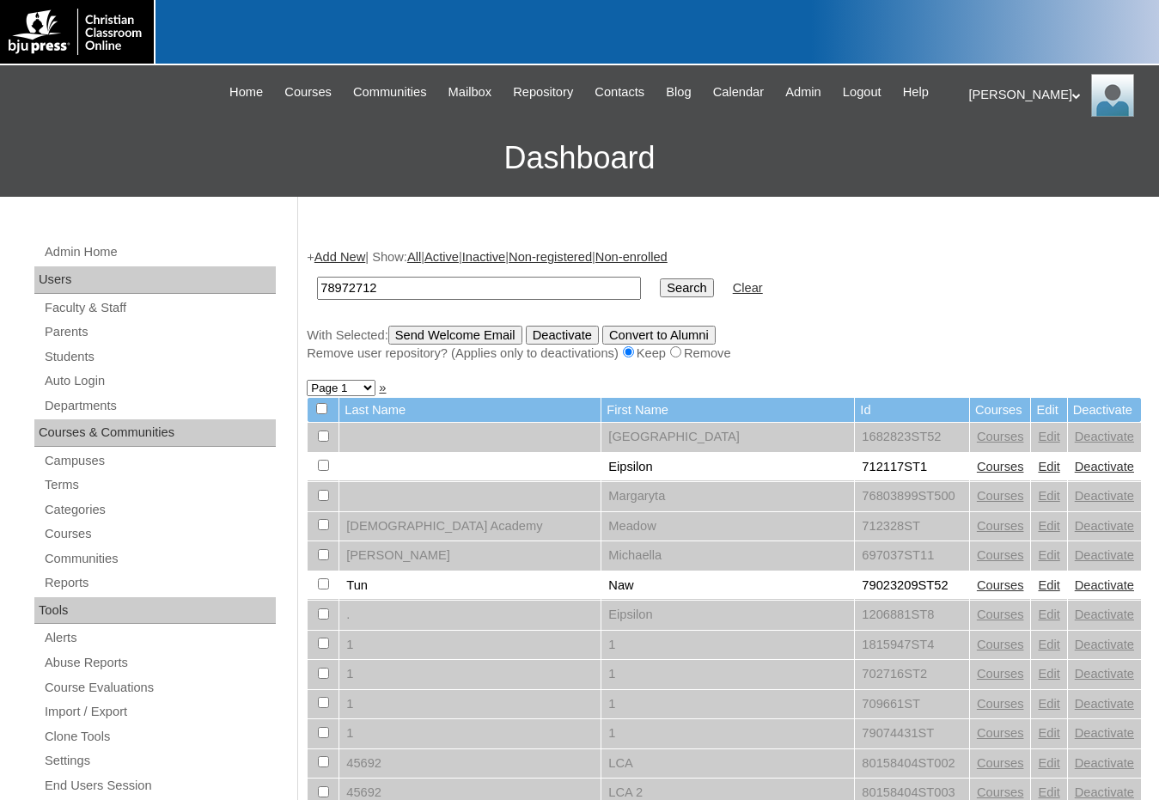
type input "78972712"
click at [660, 291] on input "Search" at bounding box center [686, 287] width 53 height 19
